Goal: Navigation & Orientation: Find specific page/section

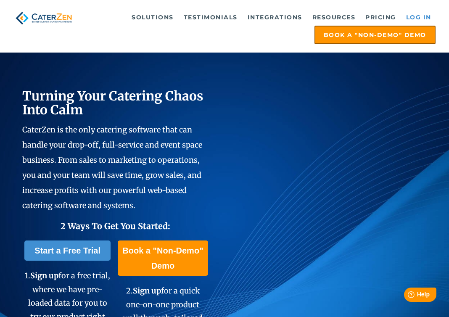
click at [412, 16] on link "Log in" at bounding box center [419, 17] width 34 height 17
click at [417, 22] on link "Log in" at bounding box center [419, 17] width 34 height 17
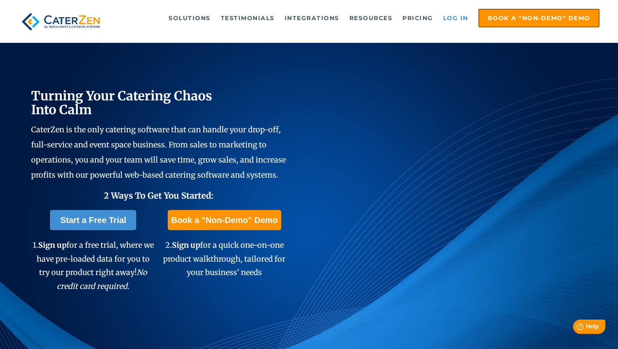
click at [448, 22] on link "Log in" at bounding box center [456, 18] width 34 height 17
click at [456, 18] on link "Log in" at bounding box center [456, 18] width 34 height 17
